Goal: Task Accomplishment & Management: Use online tool/utility

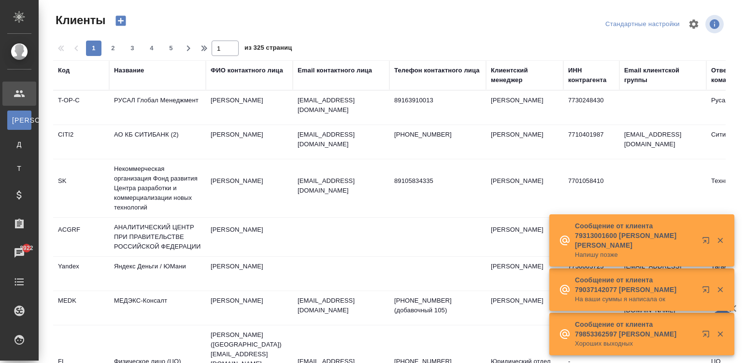
select select "RU"
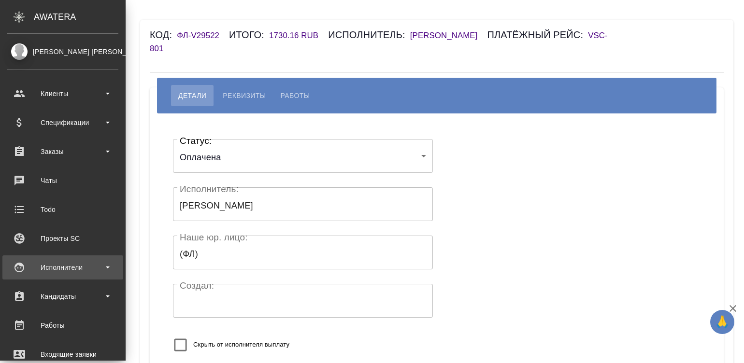
click at [29, 269] on div "Исполнители" at bounding box center [62, 268] width 111 height 14
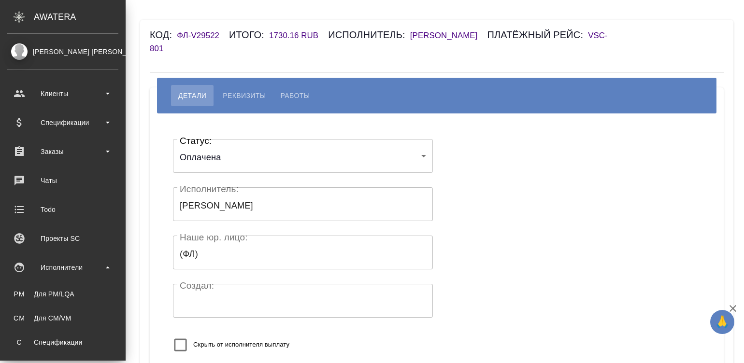
click at [48, 332] on ul "PM Для PM/LQA CM Для CM/VM С Спецификации П Платёжные рейсы" at bounding box center [63, 328] width 126 height 97
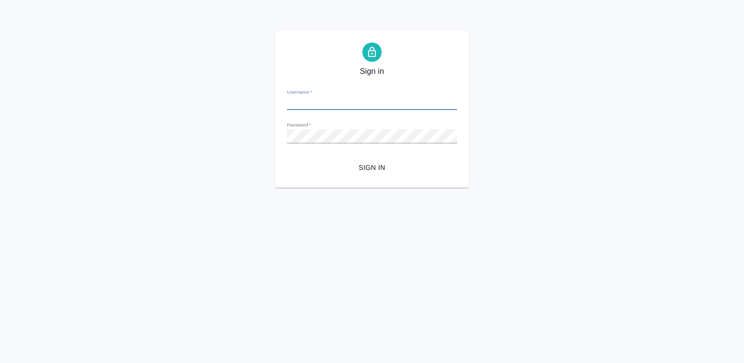
type input "m.malinina@awatera.com"
click at [365, 164] on span "Sign in" at bounding box center [372, 168] width 155 height 12
type input "[PERSON_NAME][EMAIL_ADDRESS][DOMAIN_NAME]"
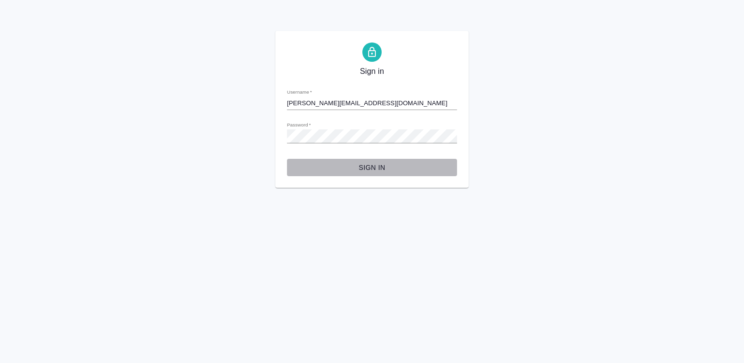
click at [384, 167] on span "Sign in" at bounding box center [372, 168] width 155 height 12
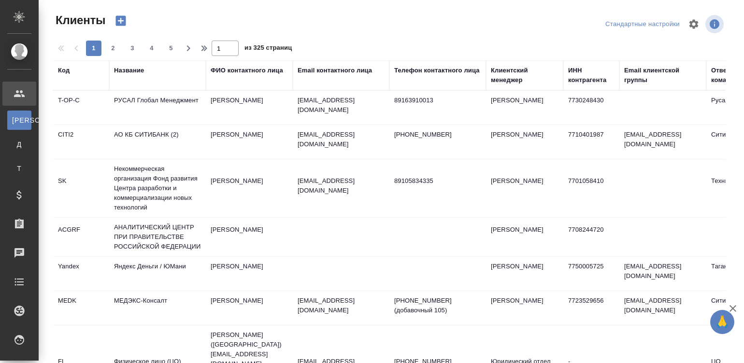
select select "RU"
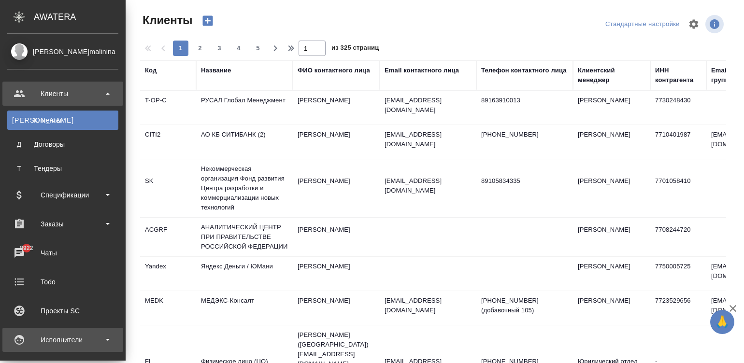
click at [24, 339] on div "Исполнители" at bounding box center [62, 340] width 111 height 14
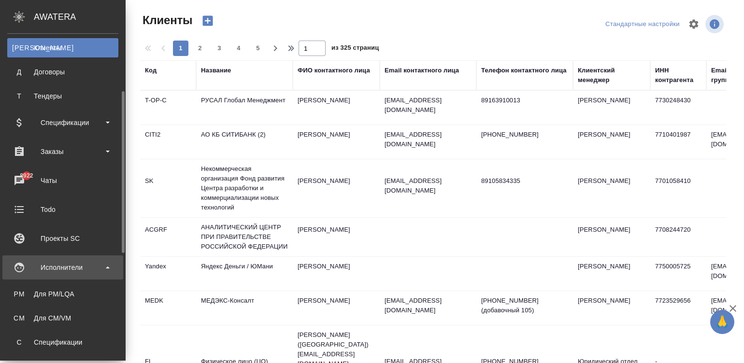
scroll to position [87, 0]
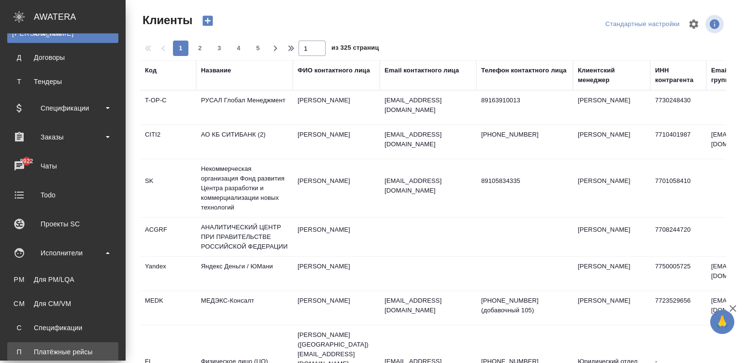
click at [94, 344] on div ".cls-1 fill:#fff; AWATERA Малинина Мария m.malinina Клиенты К Клиенты Д Договор…" at bounding box center [372, 181] width 744 height 363
click at [44, 353] on div "Платёжные рейсы" at bounding box center [62, 353] width 101 height 10
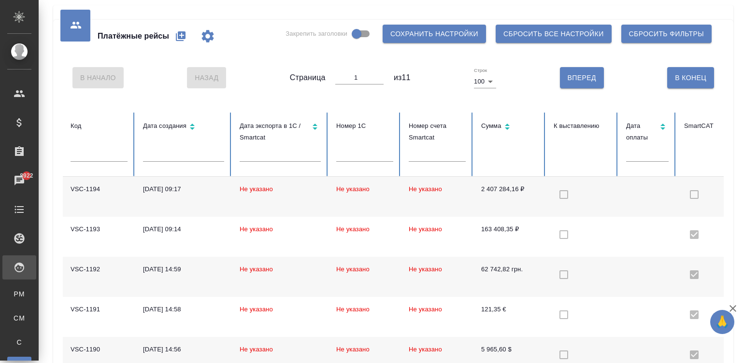
click at [175, 34] on icon "button" at bounding box center [181, 36] width 12 height 12
select select "10"
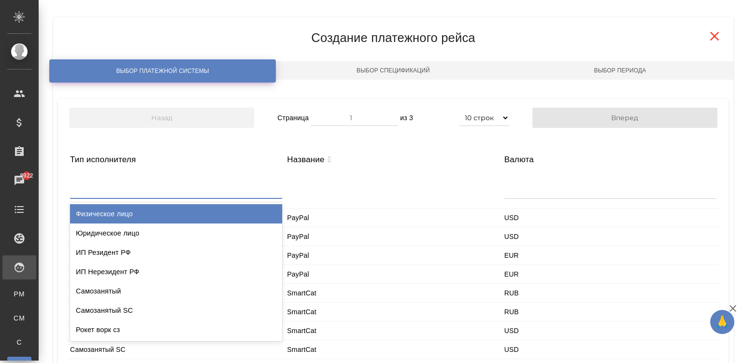
click at [140, 196] on div at bounding box center [176, 186] width 212 height 23
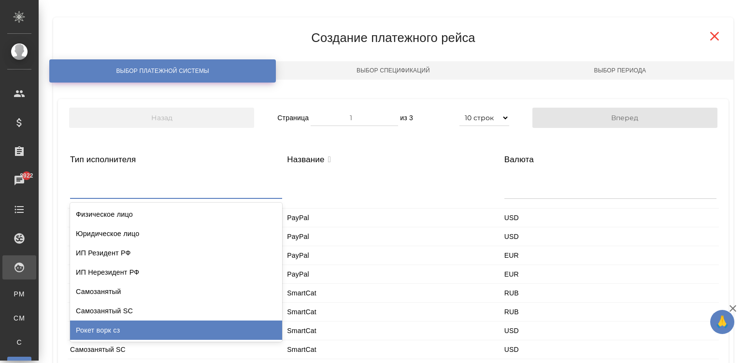
click at [151, 336] on div "Рокет ворк сз" at bounding box center [176, 330] width 212 height 19
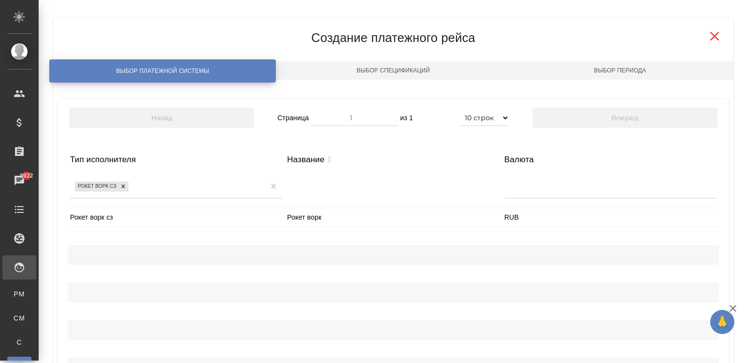
click at [120, 220] on div "Рокет ворк сз" at bounding box center [176, 217] width 217 height 18
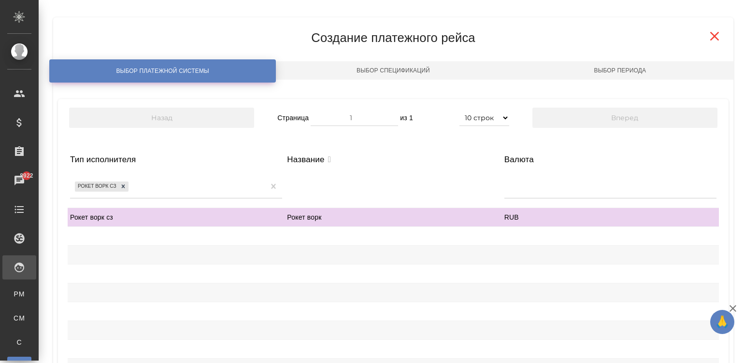
click at [120, 220] on div "Рокет ворк сз" at bounding box center [176, 217] width 217 height 18
click at [483, 219] on div "Рокет ворк" at bounding box center [393, 217] width 217 height 18
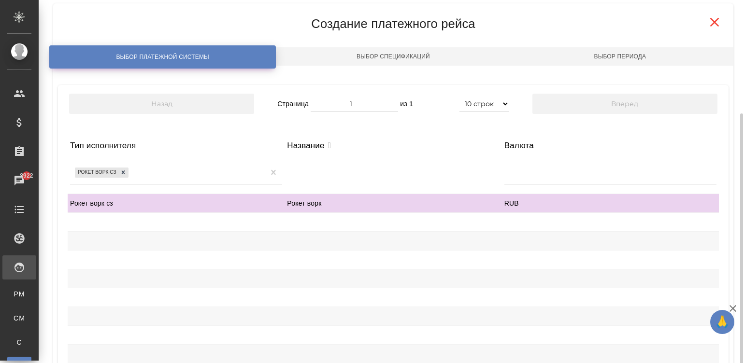
scroll to position [114, 0]
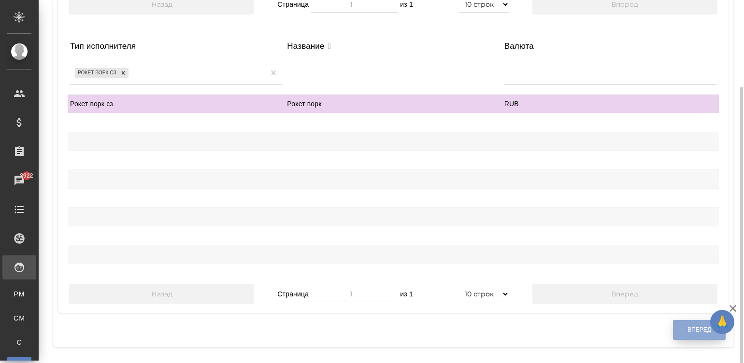
click at [689, 330] on span "Вперед" at bounding box center [700, 330] width 24 height 8
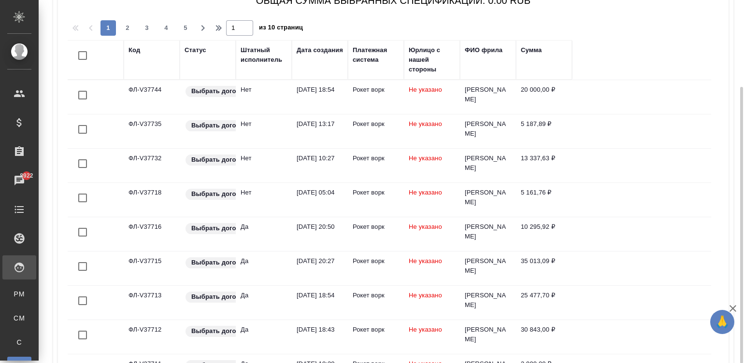
click at [736, 21] on div "Платёжные рейсы Закрепить заголовки Сохранить настройки Сбросить все настройки …" at bounding box center [393, 184] width 691 height 596
click at [244, 53] on div "Штатный исполнитель" at bounding box center [264, 54] width 46 height 19
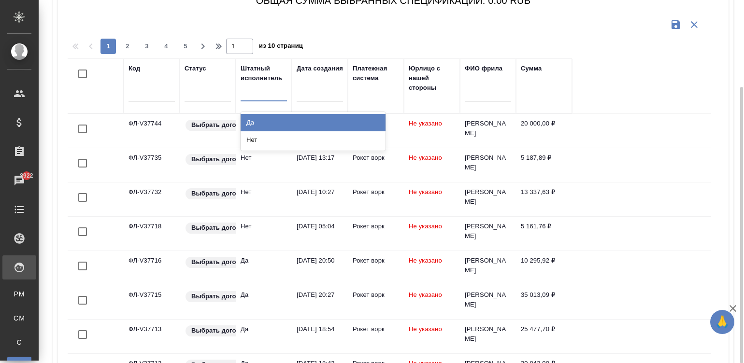
click at [263, 89] on div at bounding box center [264, 92] width 46 height 14
click at [272, 119] on div "Да" at bounding box center [313, 122] width 145 height 17
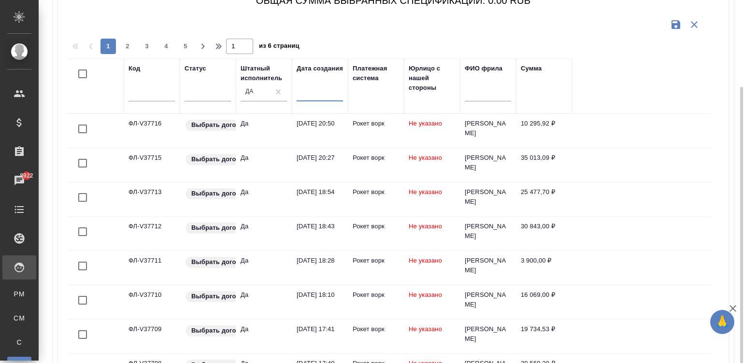
click at [328, 91] on input "text" at bounding box center [323, 94] width 41 height 14
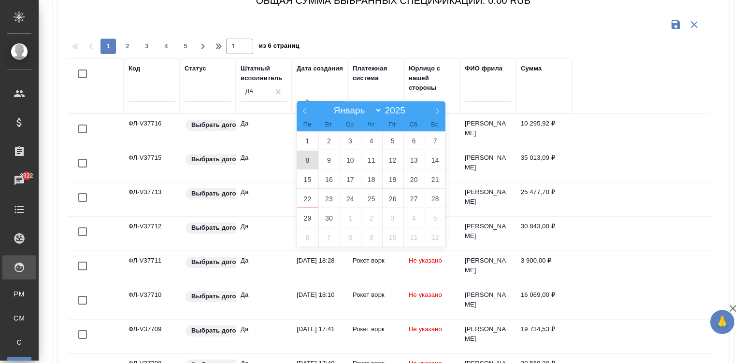
click at [304, 160] on span "8" at bounding box center [307, 160] width 21 height 19
type div "2025-09-07T21:00:00.000Z"
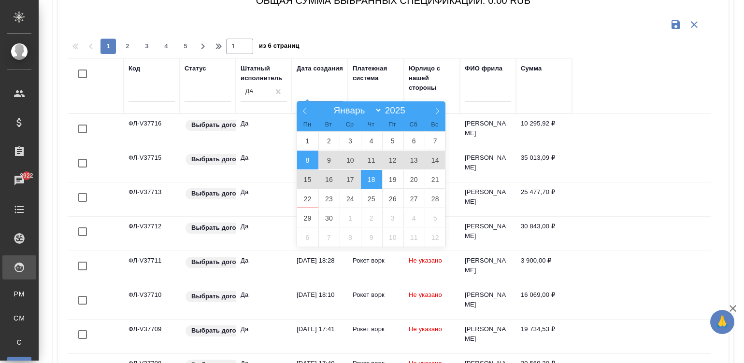
click at [367, 181] on span "18" at bounding box center [371, 179] width 21 height 19
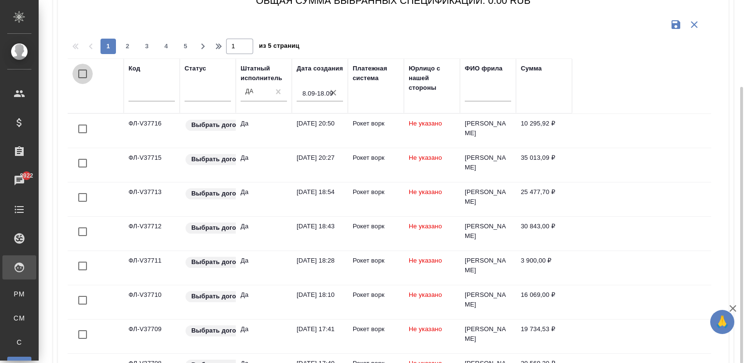
click at [80, 67] on input "checkbox" at bounding box center [82, 74] width 20 height 20
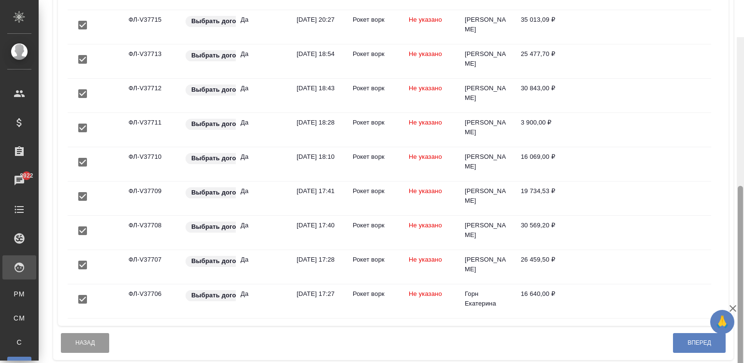
scroll to position [260, 0]
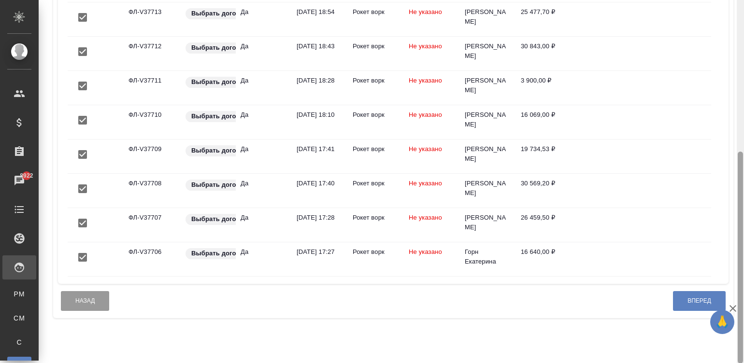
drag, startPoint x: 739, startPoint y: 186, endPoint x: 756, endPoint y: 335, distance: 150.7
click at [744, 335] on html "🙏 .cls-1 fill:#fff; AWATERA Малинина Мария m.malinina Клиенты Спецификации Зака…" at bounding box center [372, 181] width 744 height 363
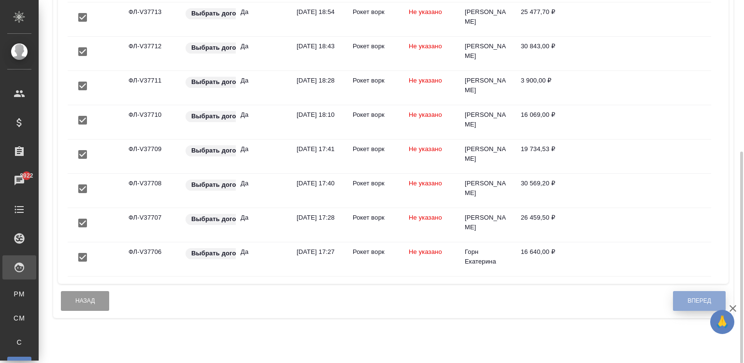
click at [682, 311] on button "Вперед" at bounding box center [699, 301] width 53 height 20
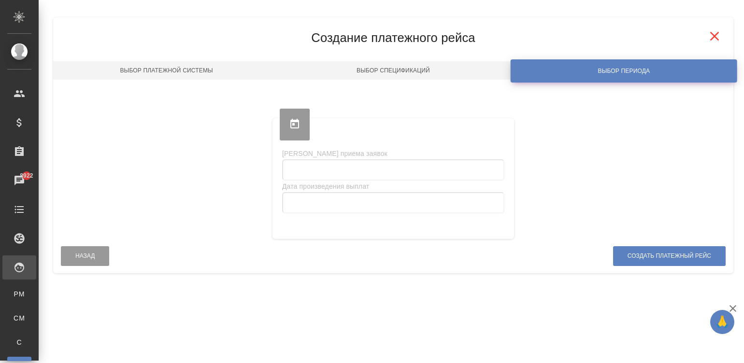
scroll to position [0, 0]
click at [739, 33] on div "Платёжные рейсы Закрепить заголовки Сохранить настройки Сбросить все настройки …" at bounding box center [392, 145] width 706 height 291
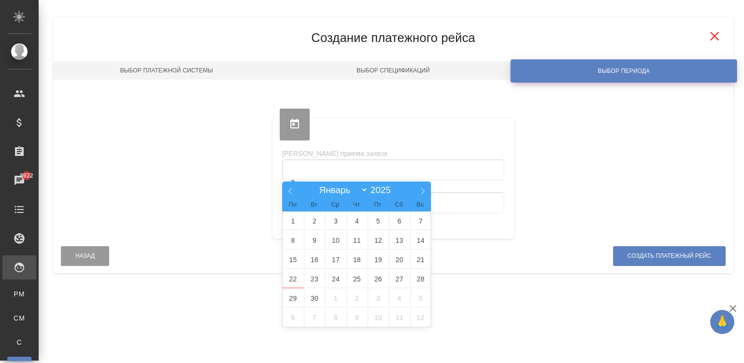
click at [331, 169] on input "text" at bounding box center [393, 169] width 222 height 21
click at [289, 244] on span "8" at bounding box center [293, 240] width 21 height 19
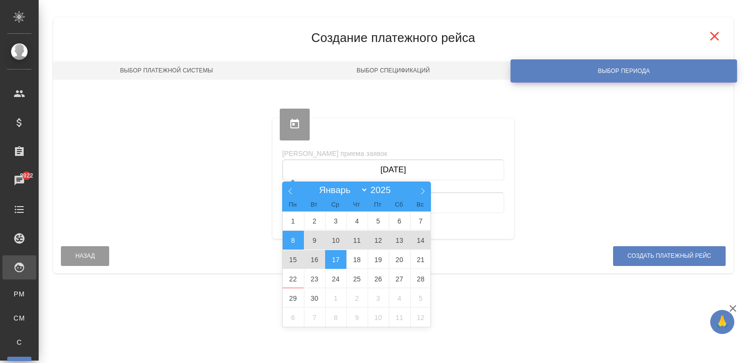
click at [333, 258] on span "17" at bounding box center [335, 259] width 21 height 19
type input "08.09.2025 — 17.09.2025"
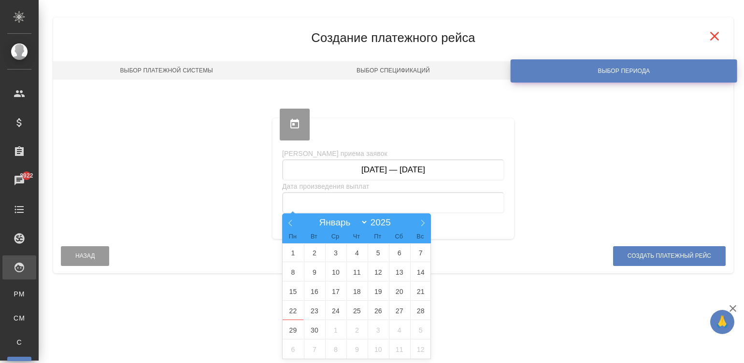
click at [342, 196] on input "text" at bounding box center [393, 202] width 222 height 21
click at [287, 312] on span "22" at bounding box center [293, 311] width 21 height 19
click at [354, 315] on span "25" at bounding box center [357, 311] width 21 height 19
type input "22.09.2025 — 25.09.2025"
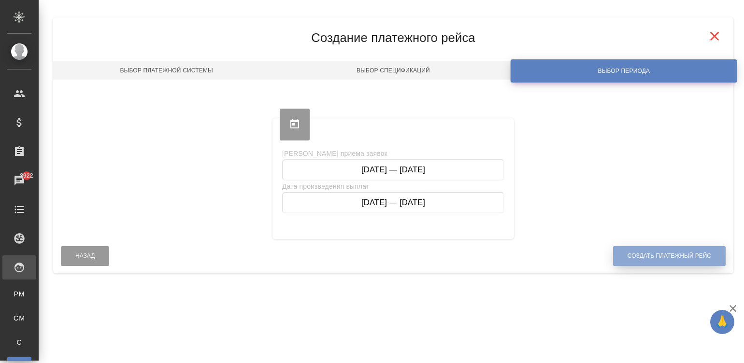
click at [632, 254] on span "Создать платежный рейс" at bounding box center [670, 256] width 84 height 8
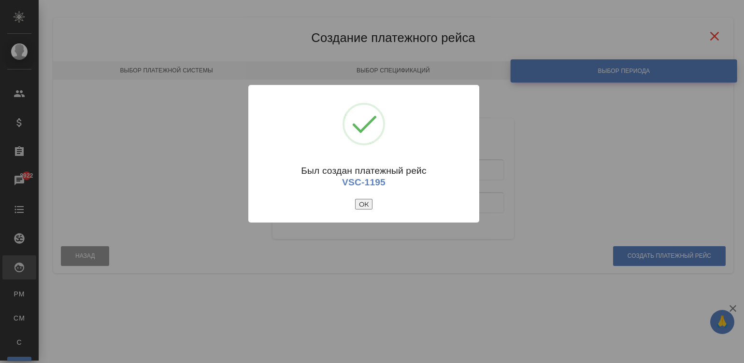
click at [357, 203] on button "ОК" at bounding box center [363, 204] width 17 height 11
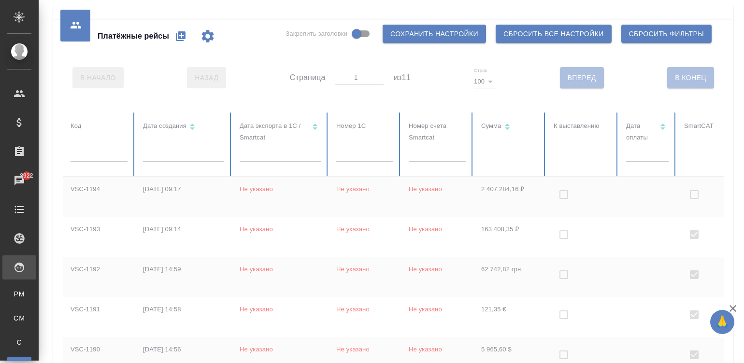
checkbox input "false"
checkbox input "true"
checkbox input "false"
checkbox input "true"
checkbox input "false"
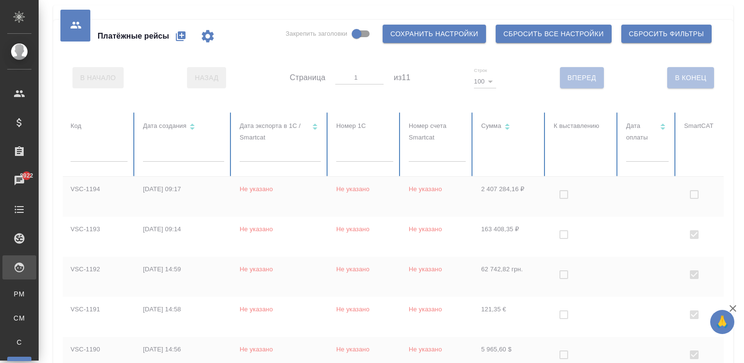
checkbox input "true"
checkbox input "false"
checkbox input "true"
checkbox input "false"
checkbox input "true"
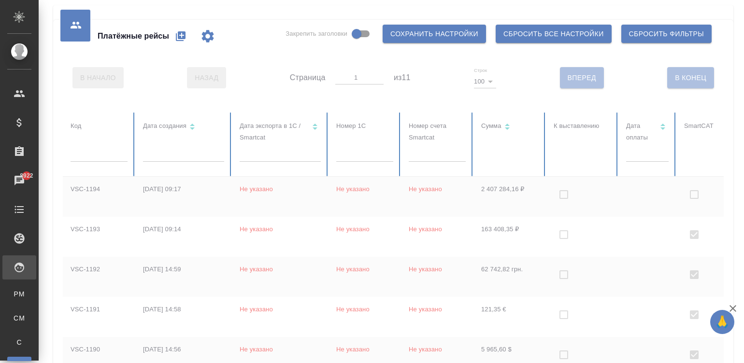
checkbox input "false"
checkbox input "true"
checkbox input "false"
checkbox input "true"
checkbox input "false"
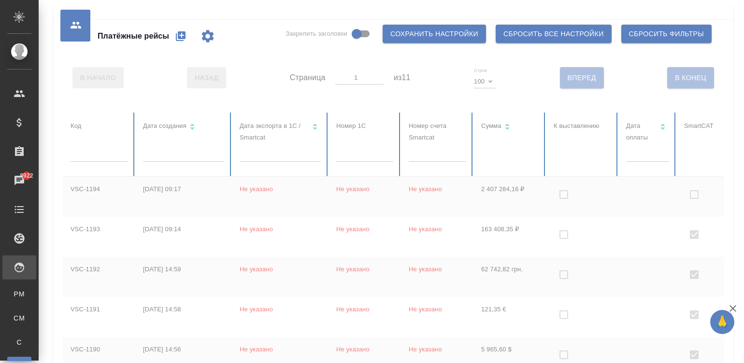
checkbox input "true"
checkbox input "false"
checkbox input "true"
checkbox input "false"
checkbox input "true"
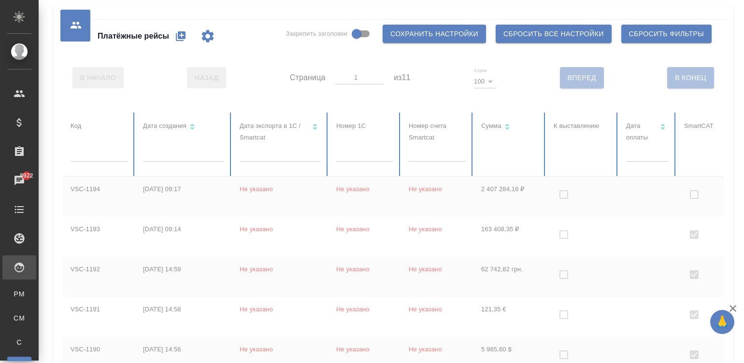
checkbox input "false"
checkbox input "true"
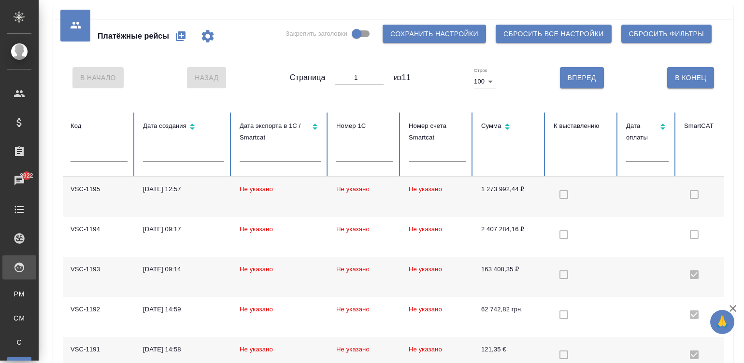
drag, startPoint x: 608, startPoint y: 49, endPoint x: 174, endPoint y: 38, distance: 435.1
click at [174, 38] on button "button" at bounding box center [180, 36] width 23 height 23
select select "10"
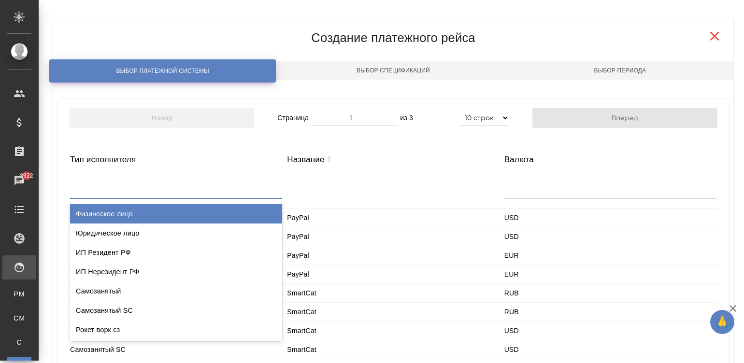
click at [141, 193] on div at bounding box center [176, 186] width 212 height 23
click at [125, 216] on div "Физическое лицо" at bounding box center [176, 214] width 212 height 19
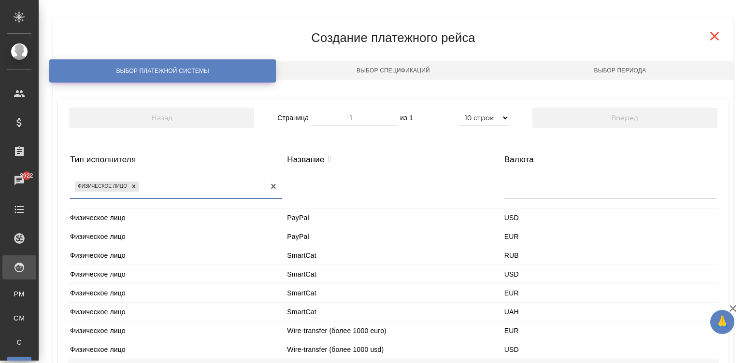
click at [84, 256] on div "Физическое лицо" at bounding box center [176, 255] width 217 height 18
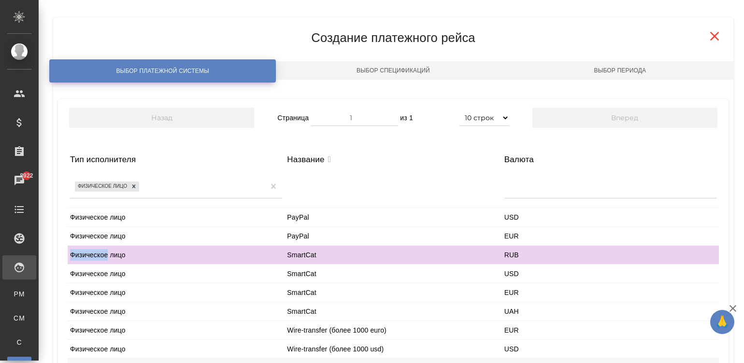
click at [84, 256] on div "Физическое лицо" at bounding box center [176, 255] width 217 height 18
click at [743, 245] on div "Платёжные рейсы Закрепить заголовки Сохранить настройки Сбросить все настройки …" at bounding box center [392, 239] width 706 height 478
click at [736, 244] on div "Платёжные рейсы Закрепить заголовки Сохранить настройки Сбросить все настройки …" at bounding box center [393, 239] width 691 height 478
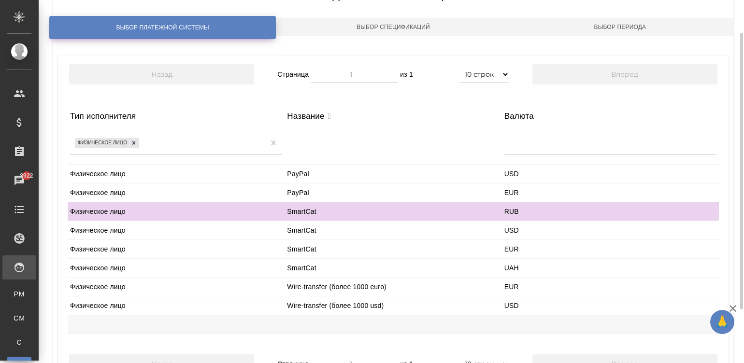
click at [736, 244] on div "Платёжные рейсы Закрепить заголовки Сохранить настройки Сбросить все настройки …" at bounding box center [393, 196] width 691 height 478
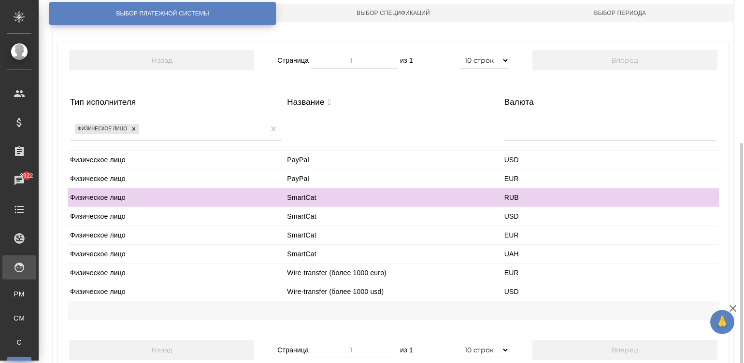
scroll to position [114, 0]
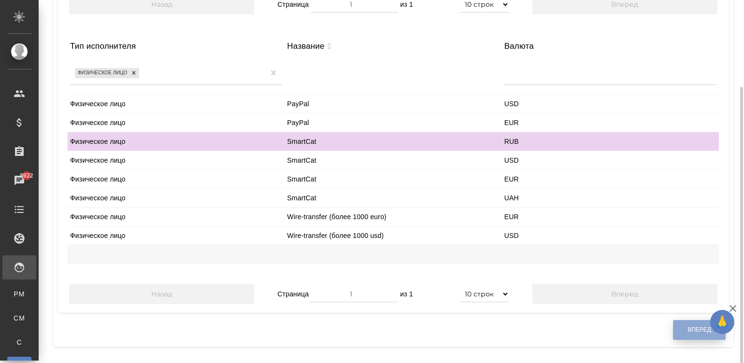
click at [682, 335] on button "Вперед" at bounding box center [699, 330] width 53 height 20
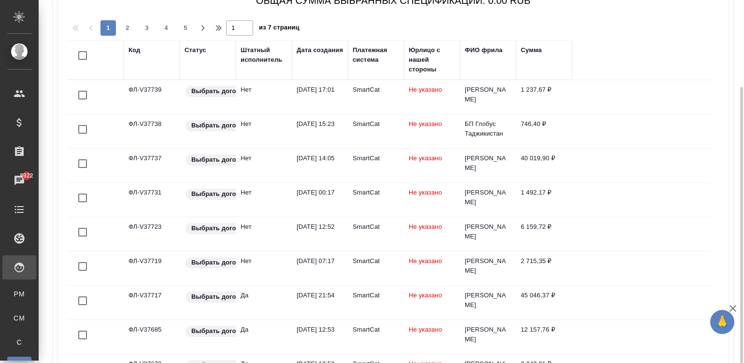
click at [256, 55] on div "Штатный исполнитель" at bounding box center [264, 54] width 46 height 19
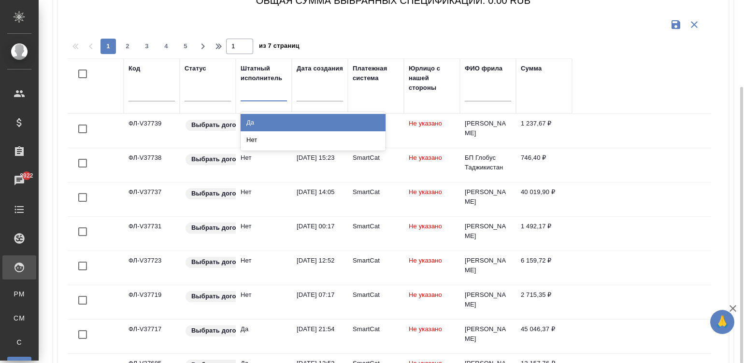
click at [264, 93] on div at bounding box center [264, 92] width 46 height 14
click at [292, 123] on div "Да" at bounding box center [313, 122] width 145 height 17
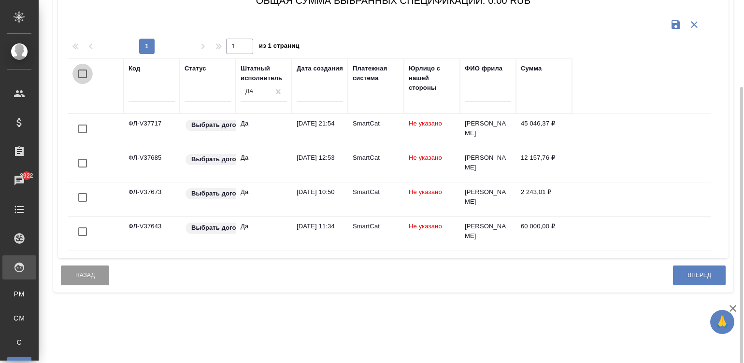
click at [81, 70] on input "checkbox" at bounding box center [82, 74] width 20 height 20
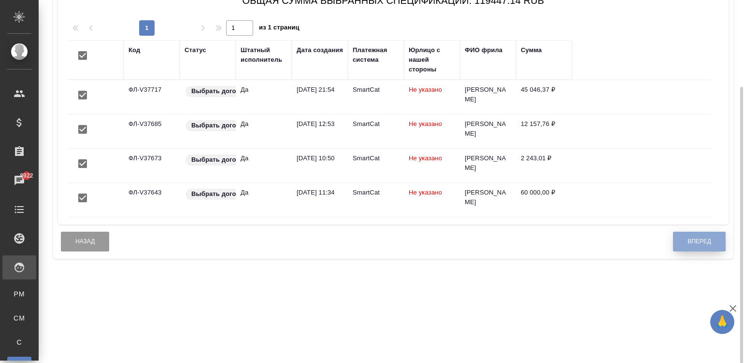
click at [716, 247] on button "Вперед" at bounding box center [699, 242] width 53 height 20
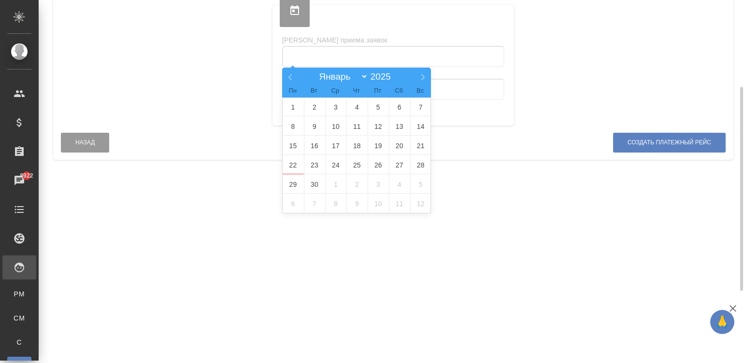
click at [395, 47] on input "text" at bounding box center [393, 56] width 222 height 21
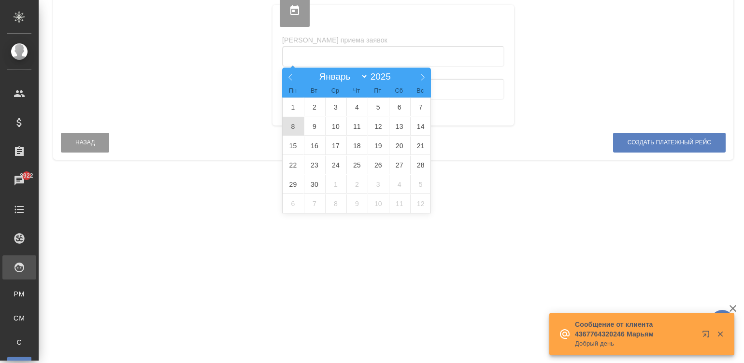
click at [292, 124] on span "8" at bounding box center [293, 126] width 21 height 19
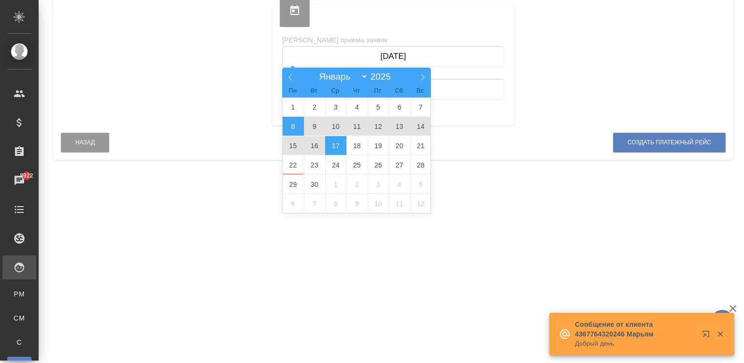
click at [331, 144] on span "17" at bounding box center [335, 145] width 21 height 19
type input "08.09.2025 — 17.09.2025"
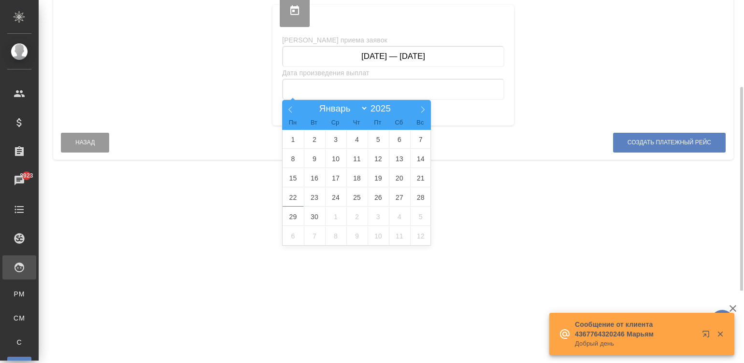
click at [411, 88] on input "text" at bounding box center [393, 89] width 222 height 21
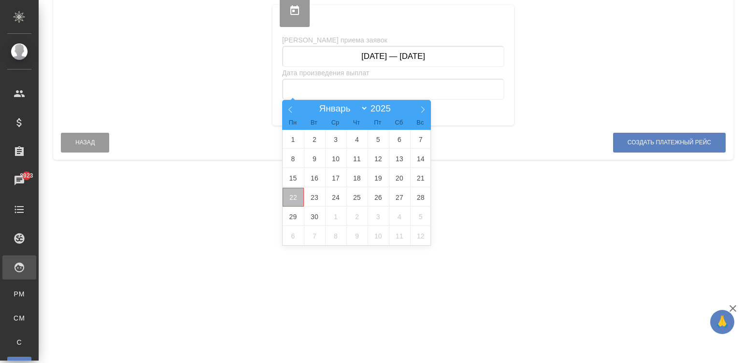
click at [287, 194] on span "22" at bounding box center [293, 197] width 21 height 19
click at [351, 194] on span "25" at bounding box center [357, 197] width 21 height 19
type input "22.09.2025 — 25.09.2025"
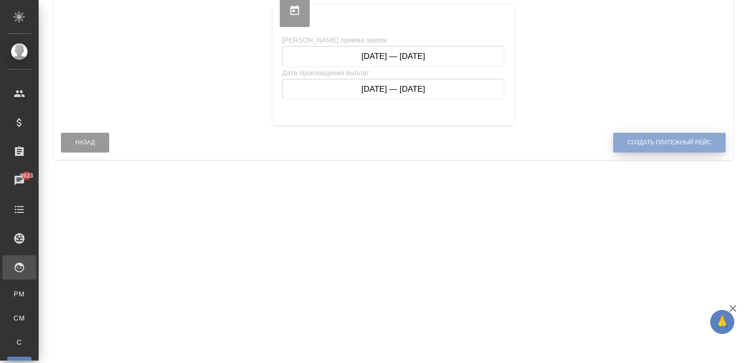
click at [657, 139] on span "Создать платежный рейс" at bounding box center [670, 143] width 84 height 8
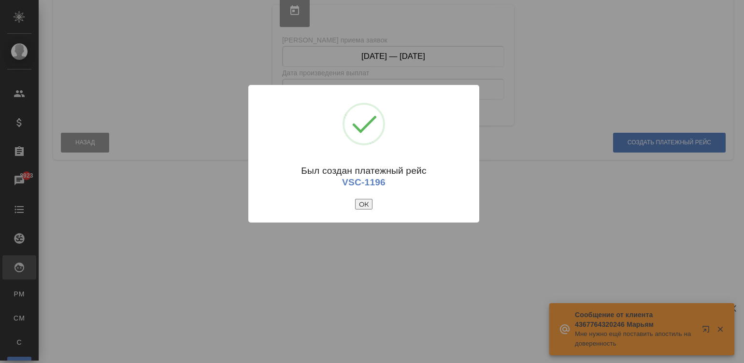
click at [362, 201] on button "ОК" at bounding box center [363, 204] width 17 height 11
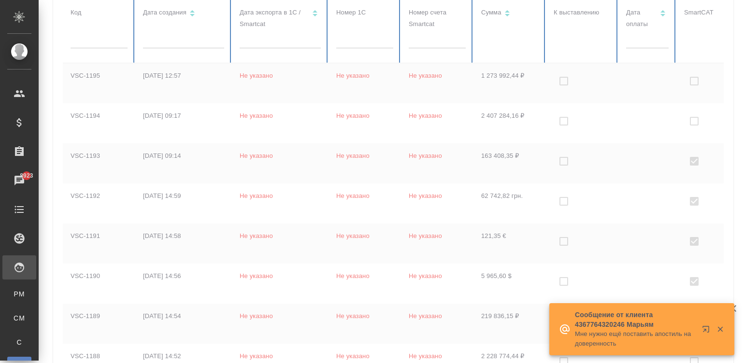
checkbox input "true"
checkbox input "false"
checkbox input "true"
checkbox input "false"
checkbox input "true"
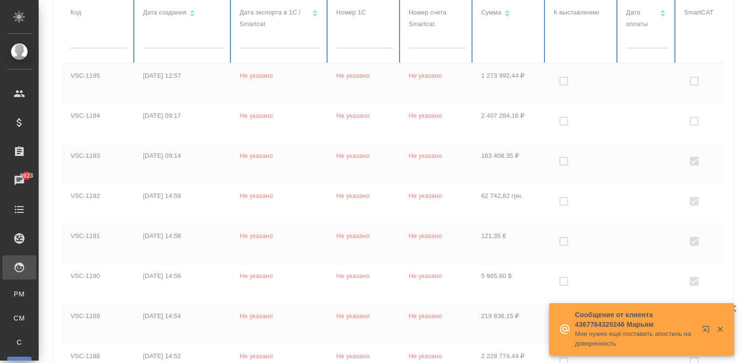
checkbox input "false"
checkbox input "true"
checkbox input "false"
checkbox input "true"
checkbox input "false"
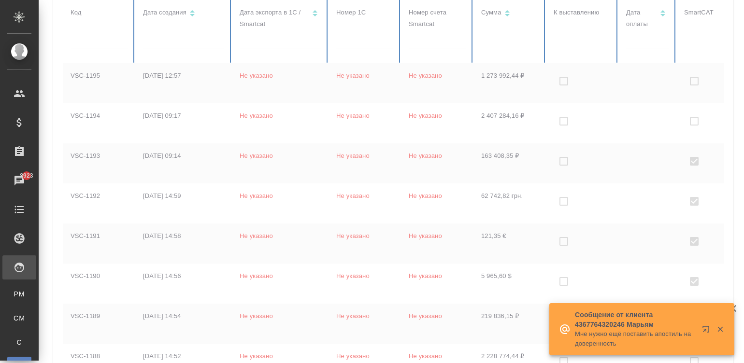
checkbox input "true"
checkbox input "false"
checkbox input "true"
checkbox input "false"
checkbox input "true"
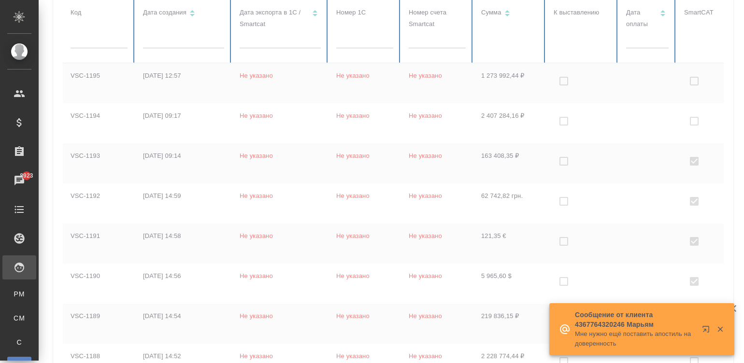
checkbox input "false"
checkbox input "true"
checkbox input "false"
checkbox input "true"
checkbox input "false"
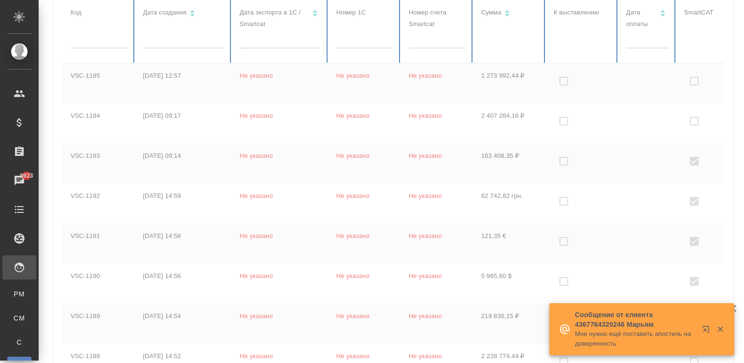
checkbox input "true"
checkbox input "false"
checkbox input "true"
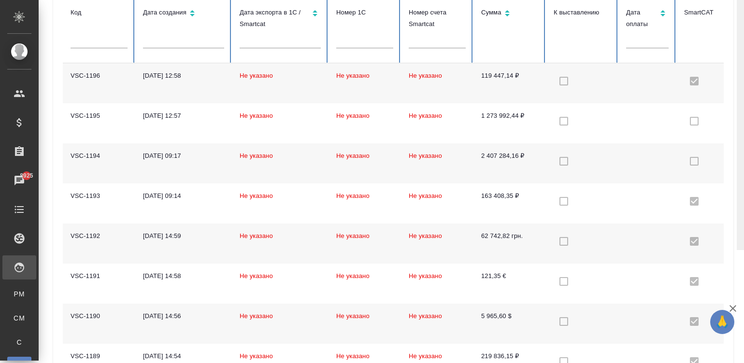
scroll to position [0, 0]
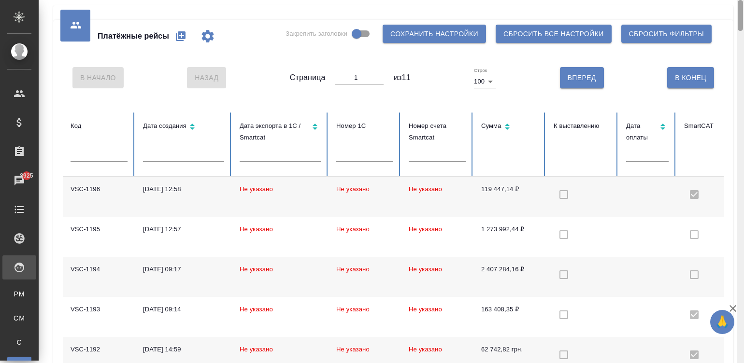
click at [742, 43] on div at bounding box center [740, 182] width 7 height 364
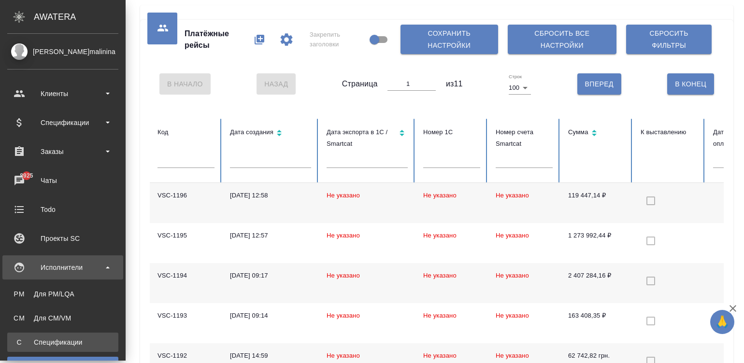
click at [24, 335] on link "С Спецификации" at bounding box center [62, 342] width 111 height 19
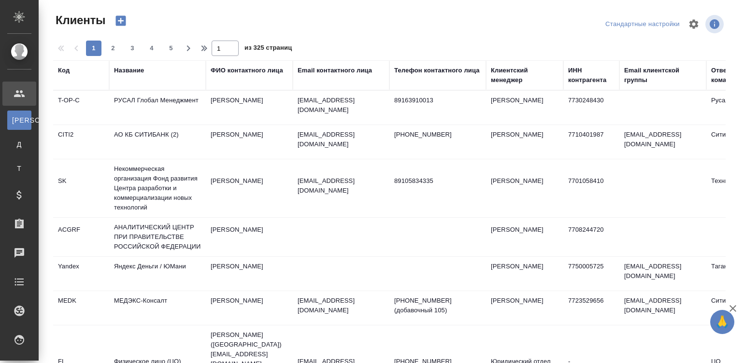
select select "RU"
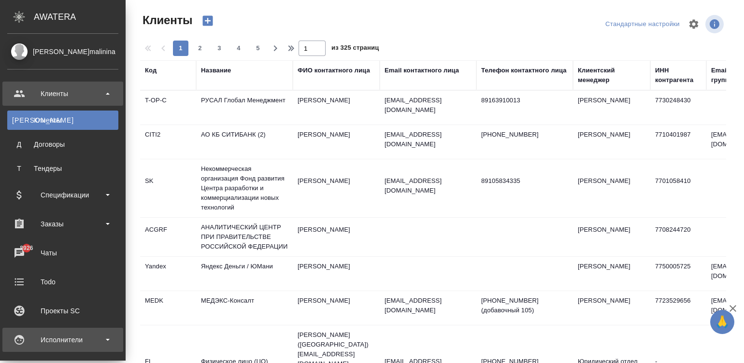
click at [39, 333] on div "Исполнители" at bounding box center [62, 340] width 111 height 14
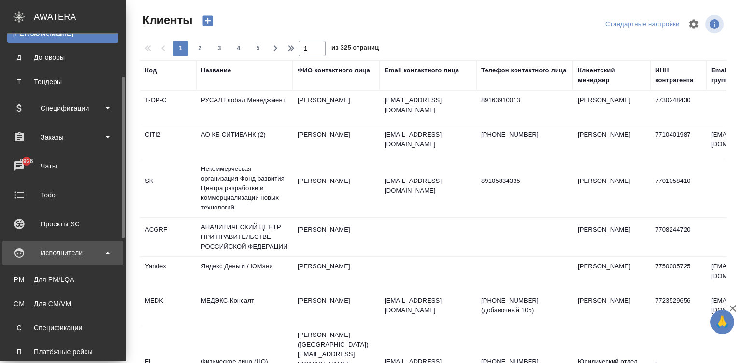
scroll to position [101, 0]
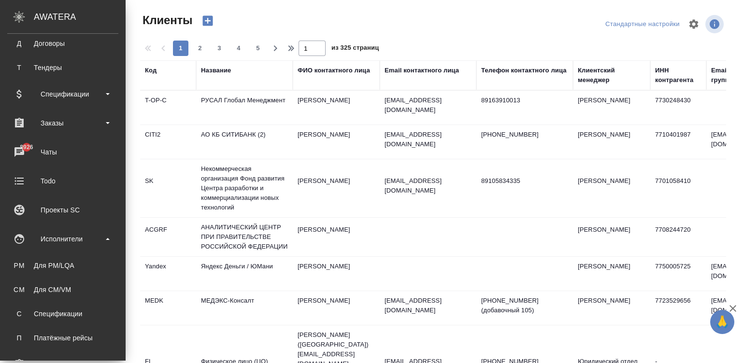
click at [74, 302] on ul "PM Для PM/LQA CM Для CM/VM С Спецификации П Платёжные рейсы" at bounding box center [63, 299] width 126 height 97
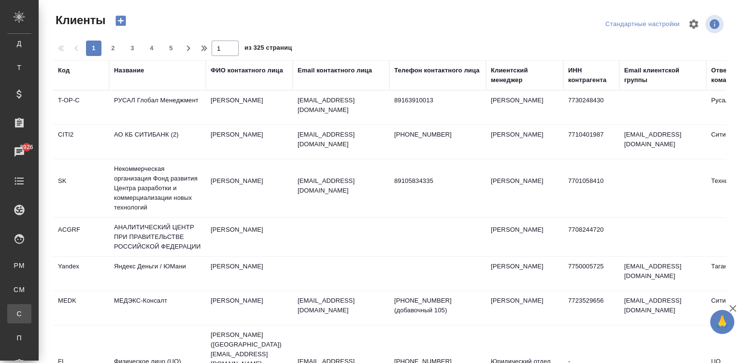
click at [31, 307] on link "С Спецификации" at bounding box center [19, 313] width 24 height 19
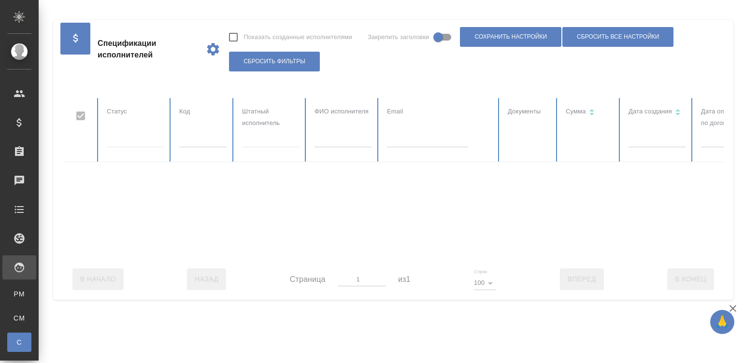
checkbox input "false"
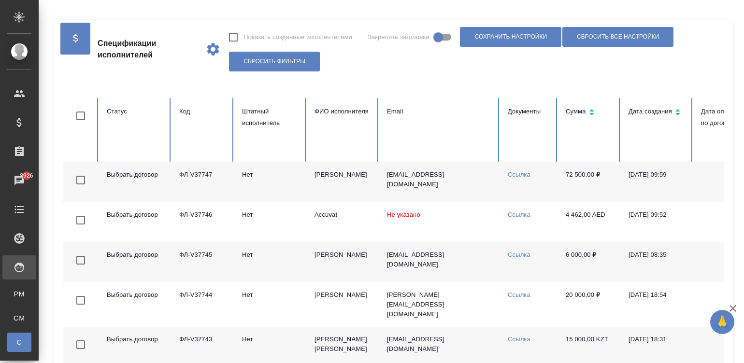
click at [313, 184] on td "[PERSON_NAME]" at bounding box center [343, 182] width 72 height 40
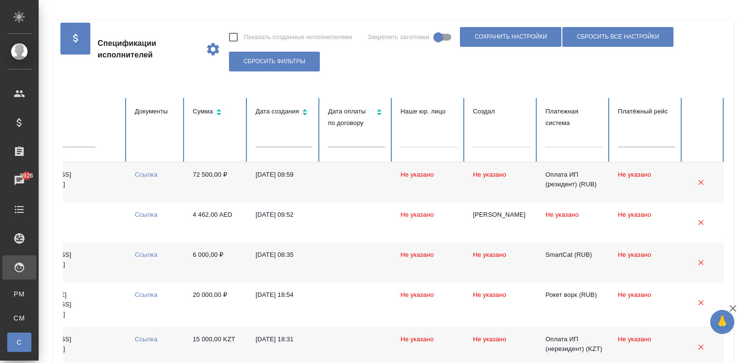
scroll to position [0, 374]
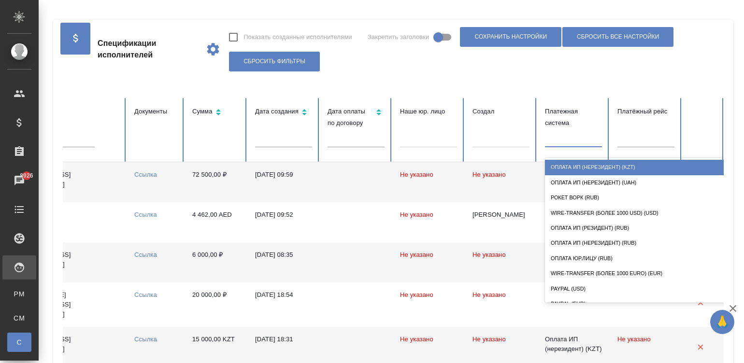
click at [553, 134] on div at bounding box center [573, 138] width 57 height 14
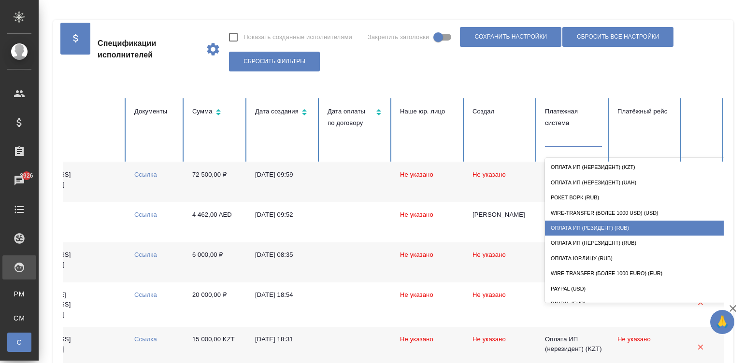
click at [638, 222] on div "Оплата ИП (резидент) (RUB)" at bounding box center [641, 228] width 193 height 15
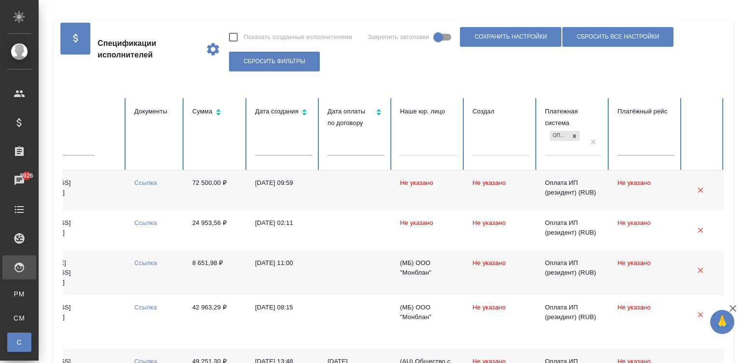
click at [116, 205] on td "[EMAIL_ADDRESS][DOMAIN_NAME]" at bounding box center [66, 191] width 121 height 40
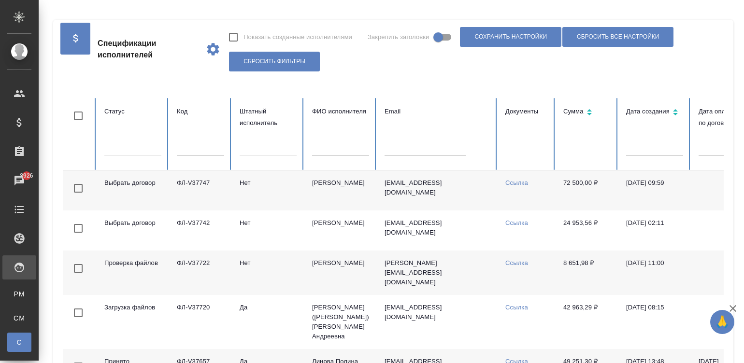
scroll to position [0, 0]
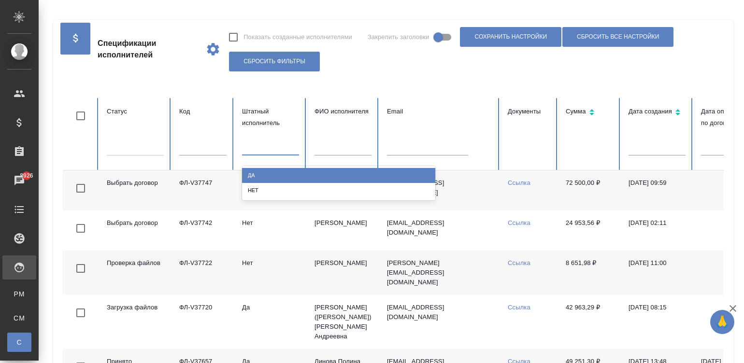
click at [278, 150] on div at bounding box center [270, 146] width 57 height 14
click at [259, 174] on div "Да" at bounding box center [338, 175] width 193 height 15
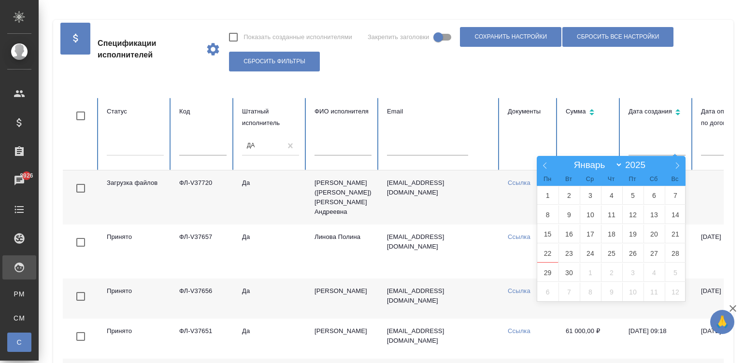
click at [655, 150] on input "text" at bounding box center [657, 149] width 57 height 14
click at [545, 217] on span "8" at bounding box center [547, 214] width 21 height 19
type input "08.09"
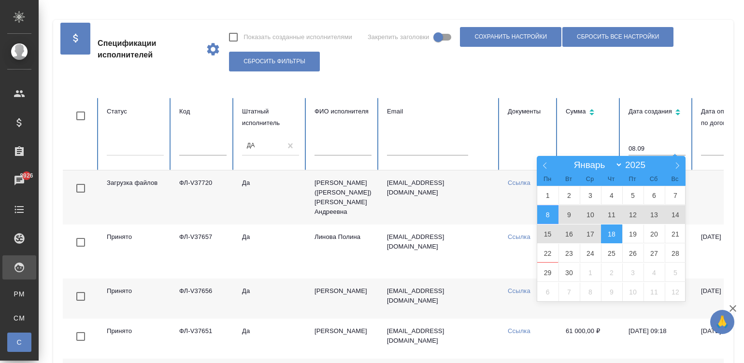
click at [609, 234] on span "18" at bounding box center [611, 234] width 21 height 19
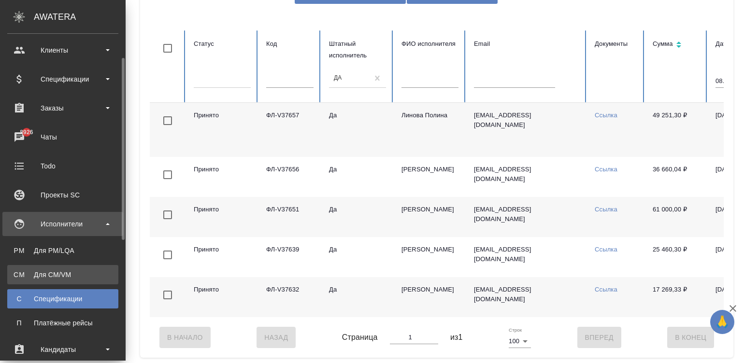
scroll to position [58, 0]
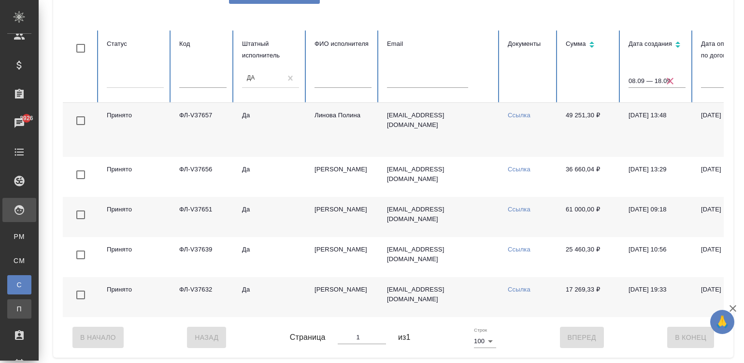
click at [14, 305] on div "Платёжные рейсы" at bounding box center [7, 309] width 14 height 10
